Goal: Task Accomplishment & Management: Manage account settings

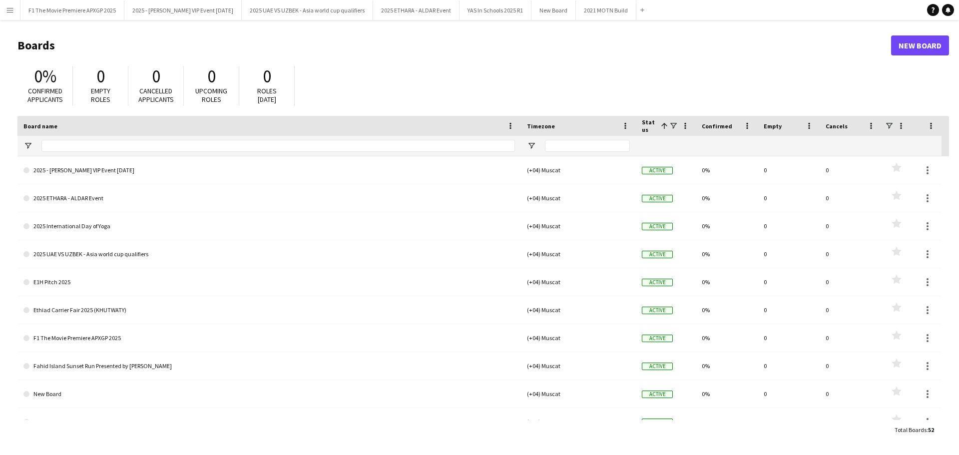
click at [11, 6] on app-icon "Menu" at bounding box center [10, 10] width 8 height 8
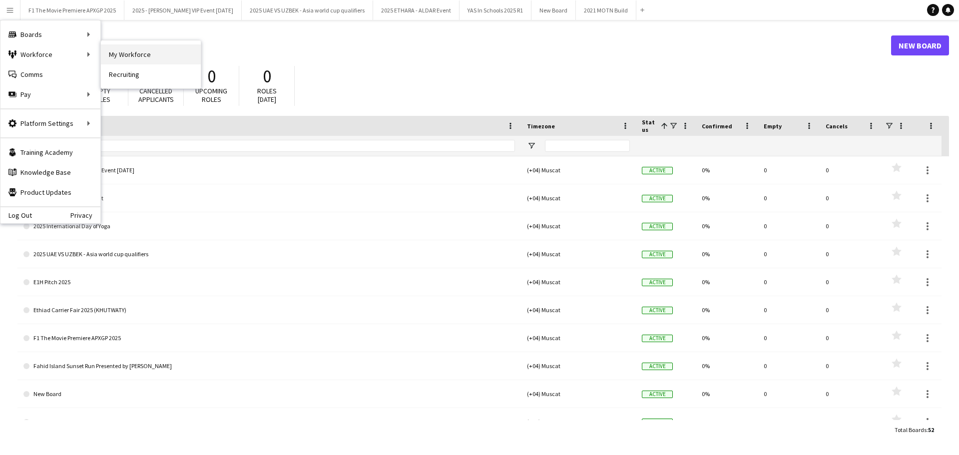
click at [139, 58] on link "My Workforce" at bounding box center [151, 54] width 100 height 20
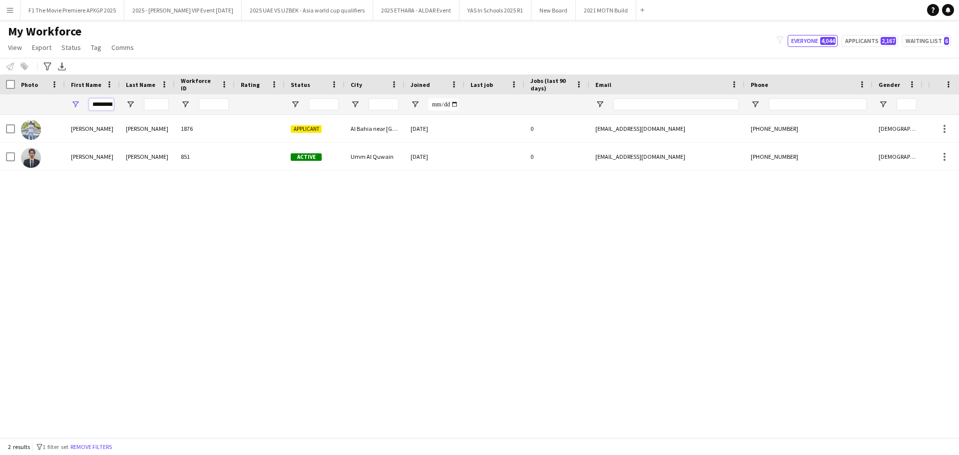
click at [105, 103] on input "*********" at bounding box center [101, 104] width 25 height 12
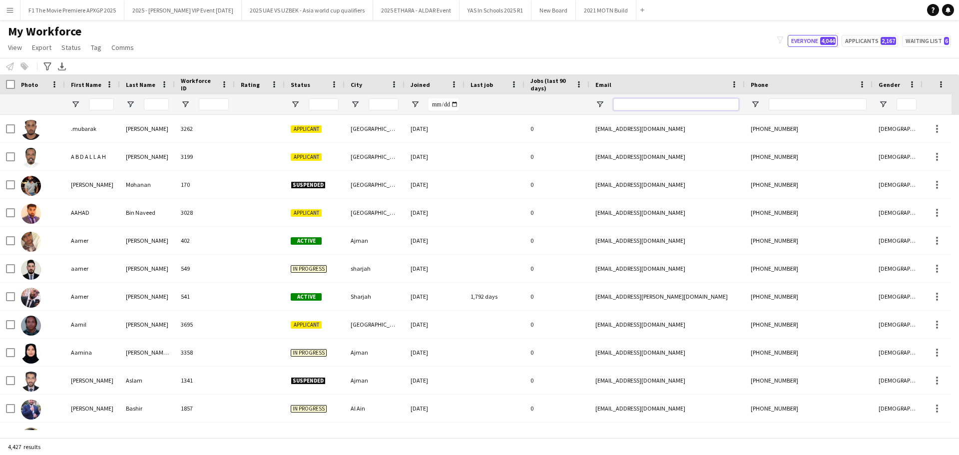
click at [657, 105] on input "Email Filter Input" at bounding box center [675, 104] width 125 height 12
paste input "**********"
type input "**********"
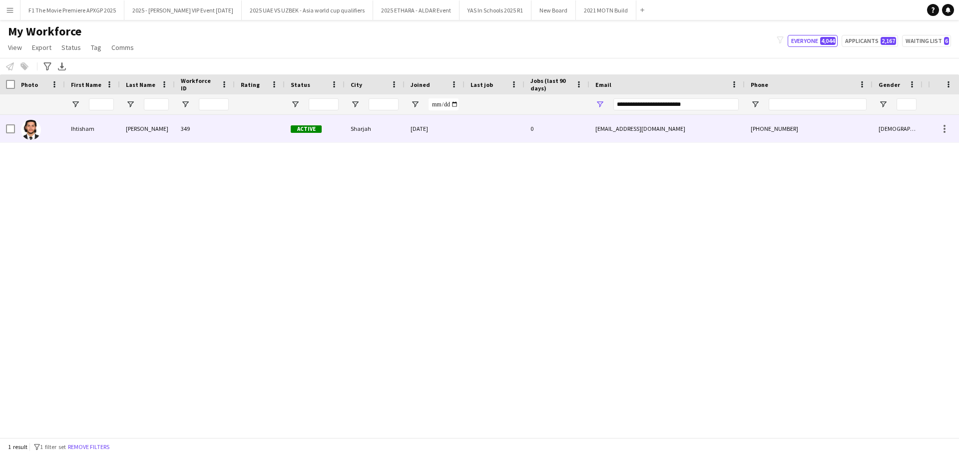
click at [64, 138] on div at bounding box center [40, 128] width 50 height 27
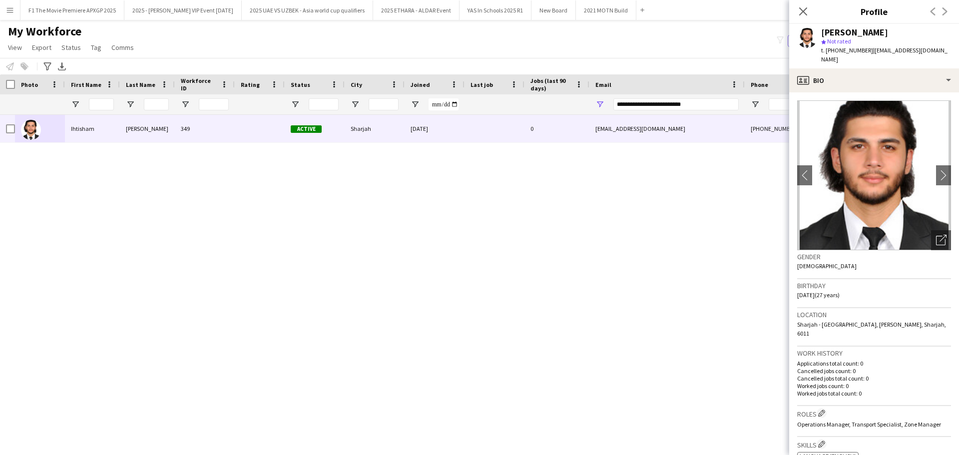
click at [928, 167] on img at bounding box center [874, 175] width 154 height 150
click at [936, 170] on app-icon "chevron-right" at bounding box center [943, 175] width 15 height 10
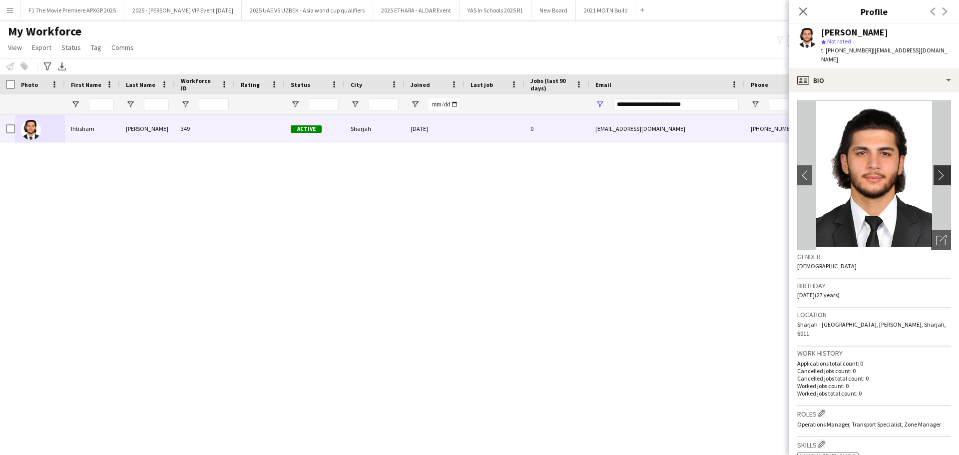
click at [936, 170] on app-icon "chevron-right" at bounding box center [943, 175] width 15 height 10
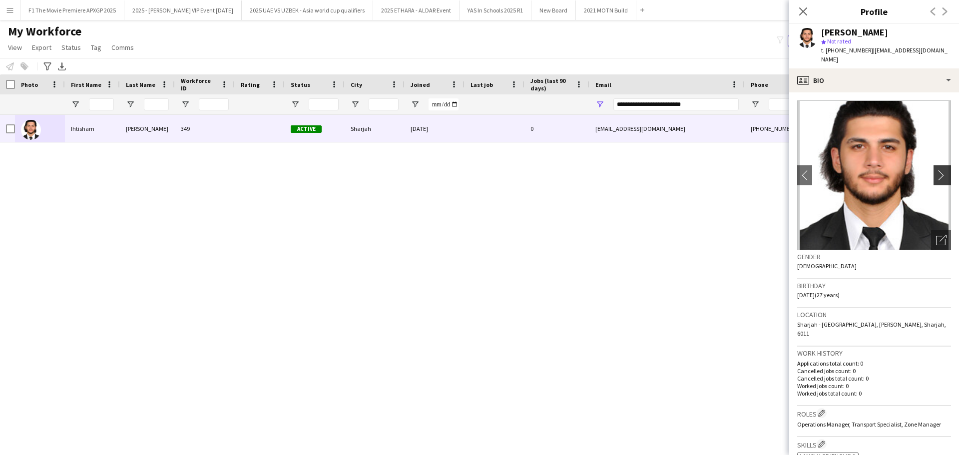
click at [936, 170] on app-icon "chevron-right" at bounding box center [943, 175] width 15 height 10
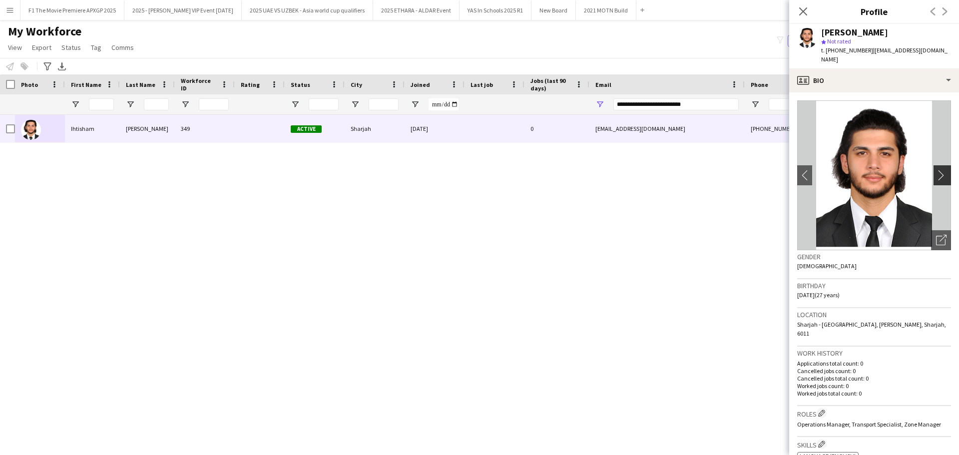
click at [936, 170] on app-icon "chevron-right" at bounding box center [943, 175] width 15 height 10
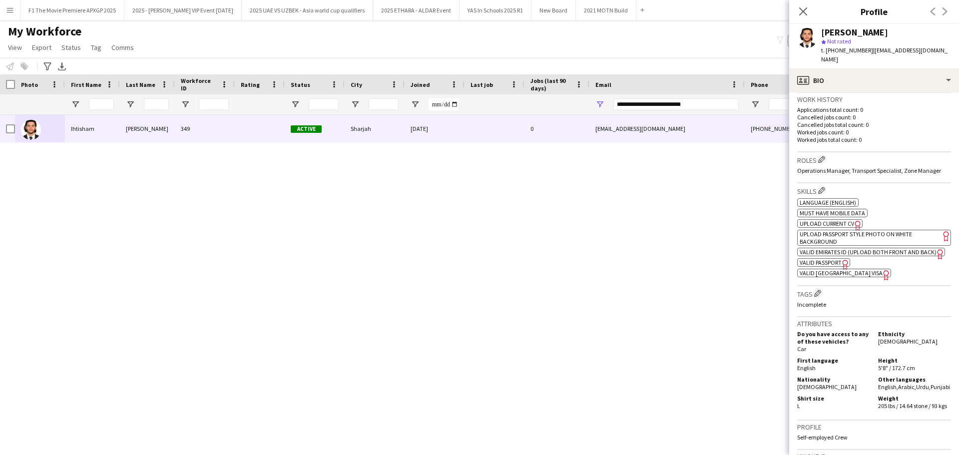
scroll to position [204, 0]
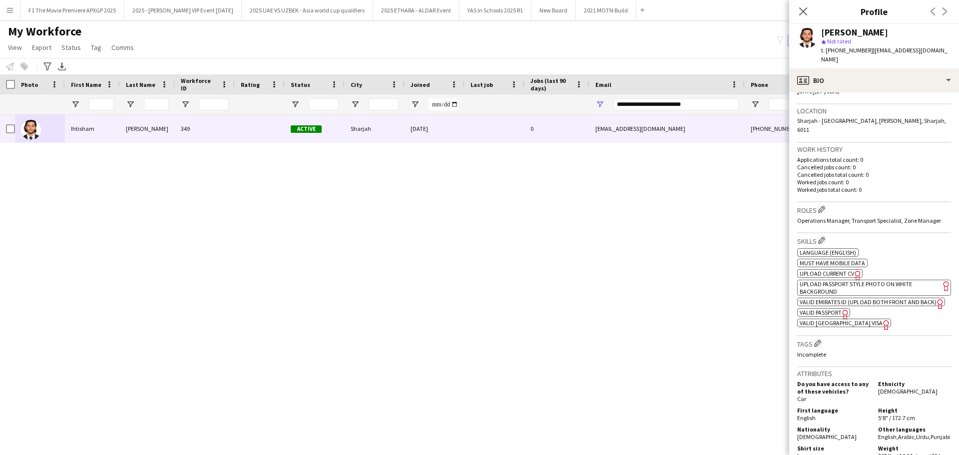
click at [824, 298] on span "Valid Emirates ID (Upload Both Front and Back)" at bounding box center [868, 301] width 137 height 7
click at [822, 309] on span "Valid Passport" at bounding box center [821, 312] width 42 height 7
click at [813, 319] on span "Valid [GEOGRAPHIC_DATA] Visa" at bounding box center [841, 322] width 83 height 7
click at [801, 12] on icon "Close pop-in" at bounding box center [802, 10] width 9 height 9
